Goal: Information Seeking & Learning: Learn about a topic

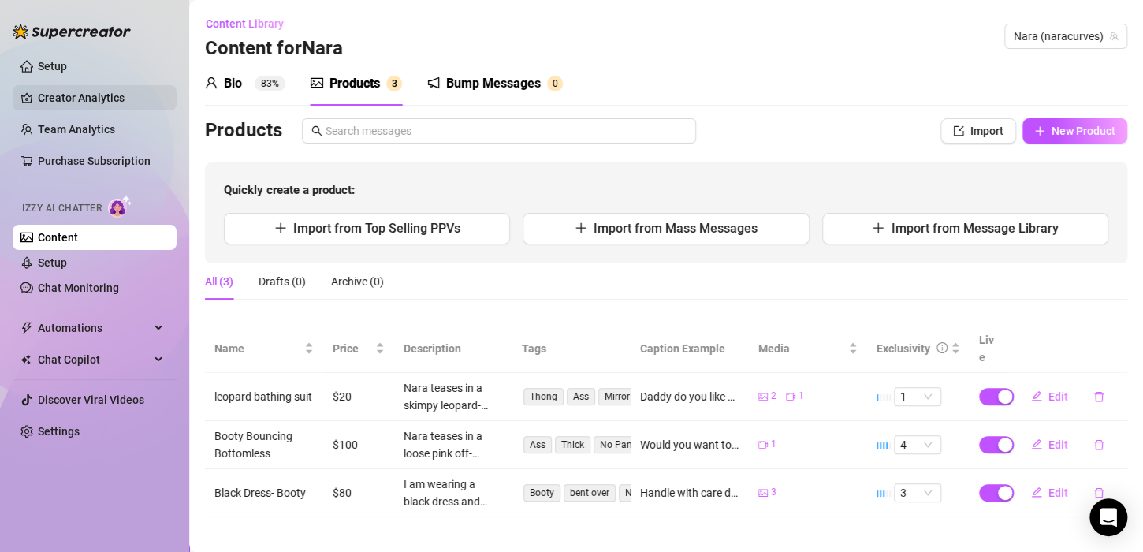
click at [90, 87] on link "Creator Analytics" at bounding box center [101, 97] width 126 height 25
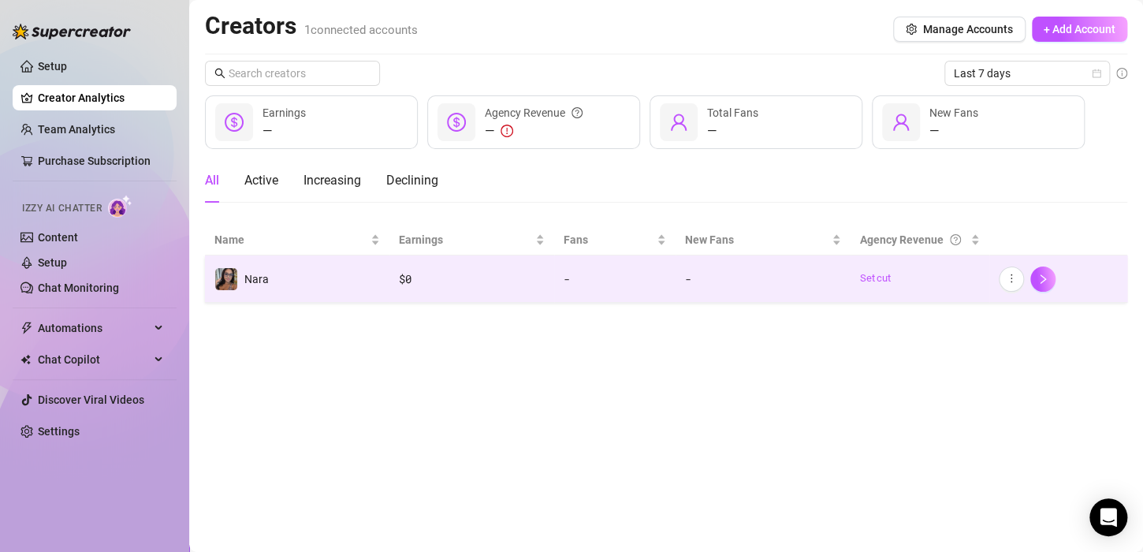
click at [280, 284] on td "Nara" at bounding box center [297, 278] width 184 height 47
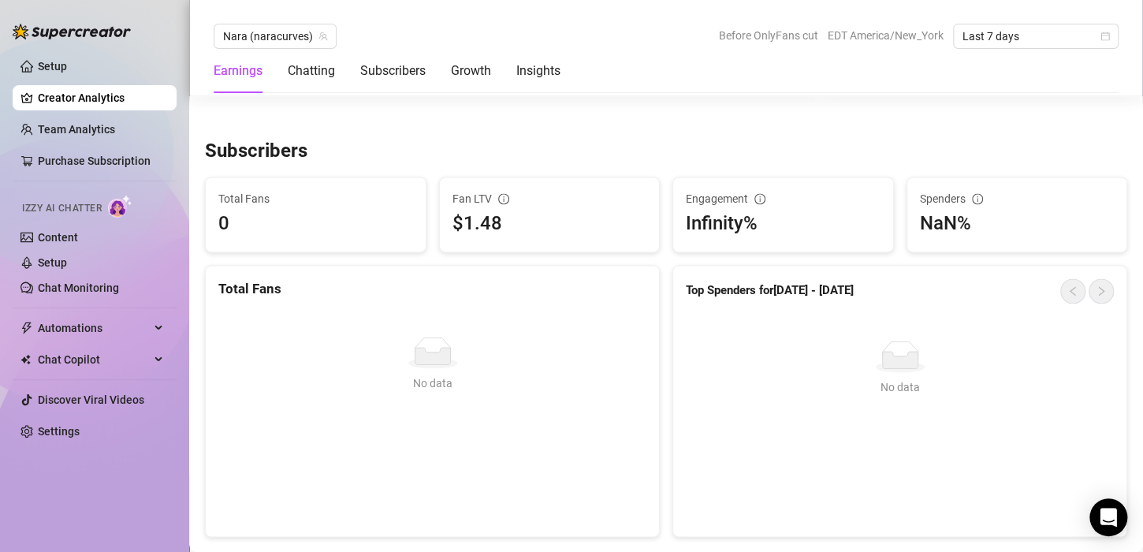
scroll to position [996, 0]
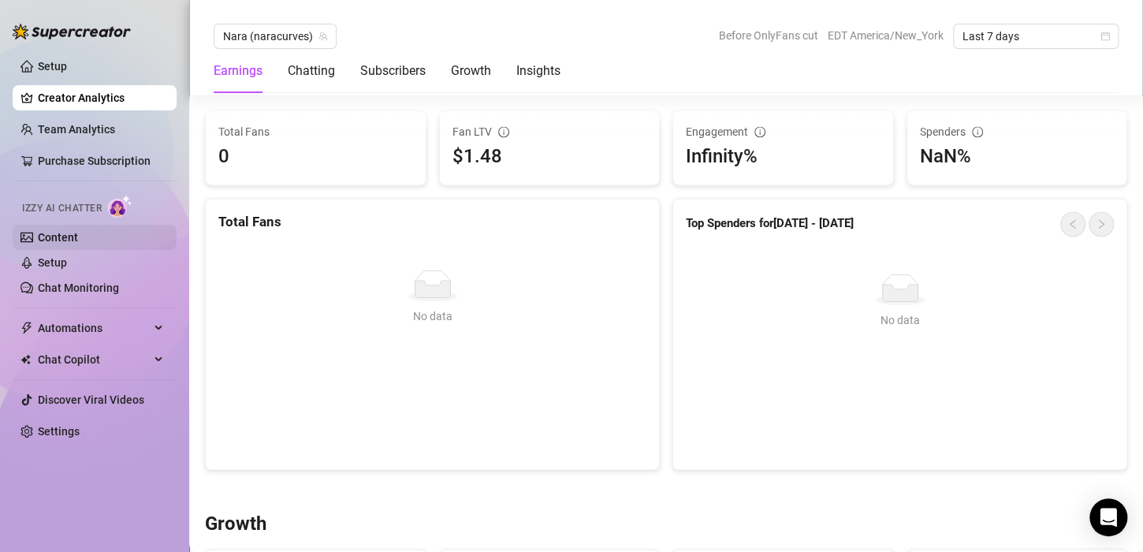
click at [78, 233] on link "Content" at bounding box center [58, 237] width 40 height 13
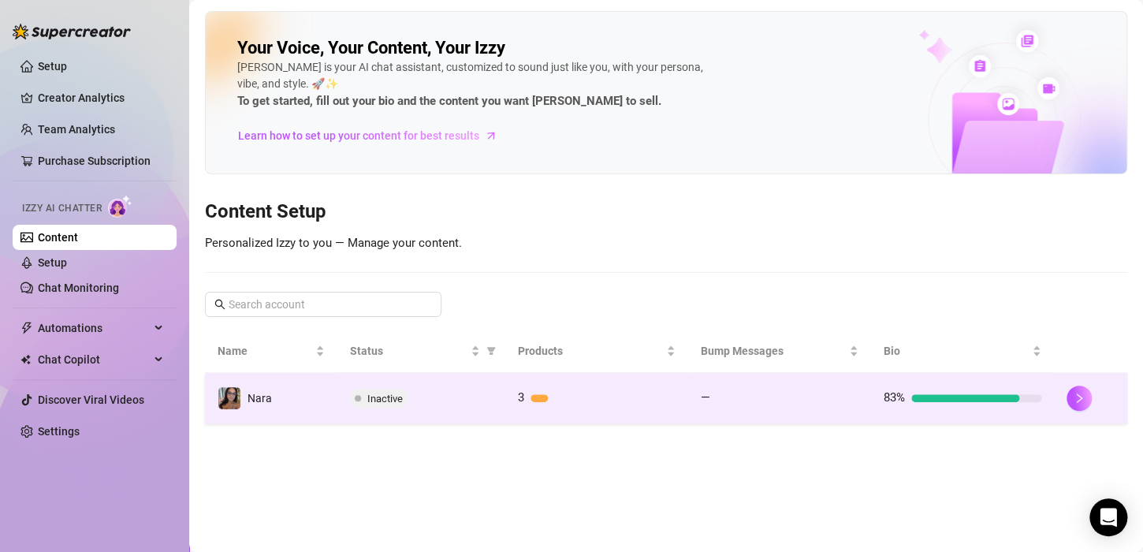
click at [274, 404] on td "Nara" at bounding box center [271, 398] width 132 height 51
